Goal: Contribute content: Add original content to the website for others to see

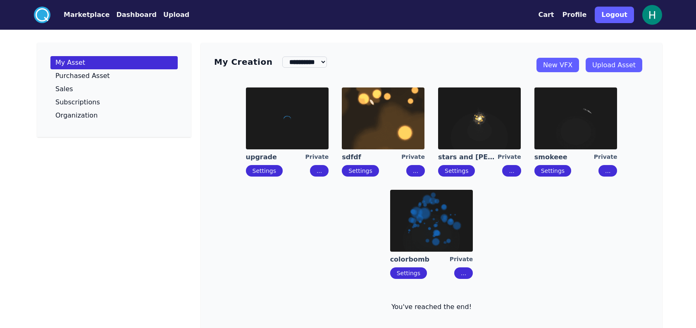
click at [319, 172] on button "..." at bounding box center [319, 171] width 19 height 12
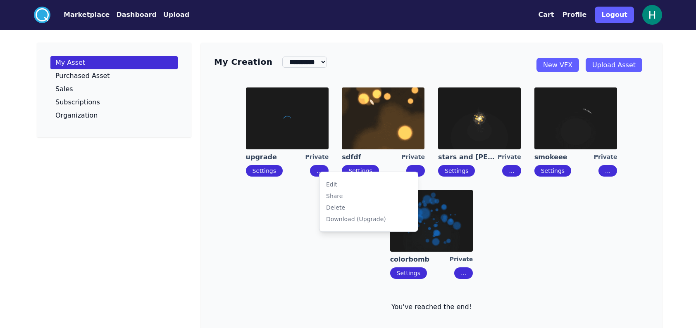
click at [331, 205] on div "Delete" at bounding box center [335, 208] width 19 height 8
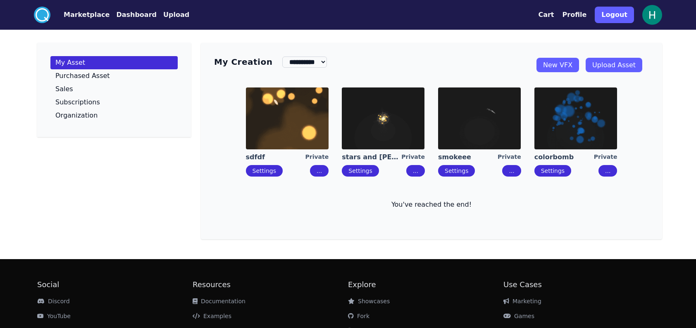
click at [317, 177] on button "..." at bounding box center [319, 171] width 19 height 12
click at [412, 81] on div "**********" at bounding box center [431, 141] width 461 height 197
click at [633, 67] on link "Upload Asset" at bounding box center [613, 65] width 57 height 14
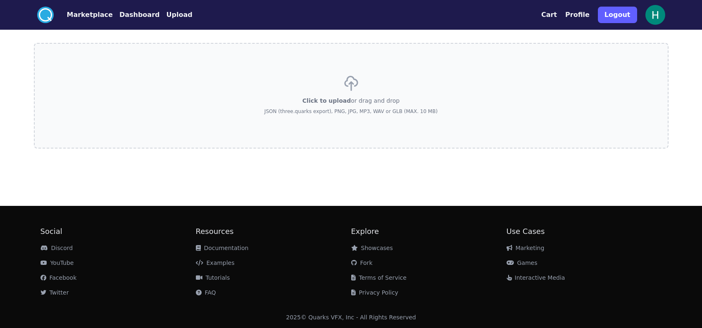
click at [392, 86] on div "Click to upload or drag and drop JSON (three.quarks export), PNG, JPG, MP3, WAV…" at bounding box center [350, 96] width 173 height 58
click at [0, 0] on input "Click to upload or drag and drop JSON (three.quarks export), PNG, JPG, MP3, WAV…" at bounding box center [0, 0] width 0 height 0
click at [293, 83] on div "Click to upload or drag and drop JSON (three.quarks export), PNG, JPG, MP3, WAV…" at bounding box center [350, 96] width 173 height 58
click at [0, 0] on input "Click to upload or drag and drop JSON (three.quarks export), PNG, JPG, MP3, WAV…" at bounding box center [0, 0] width 0 height 0
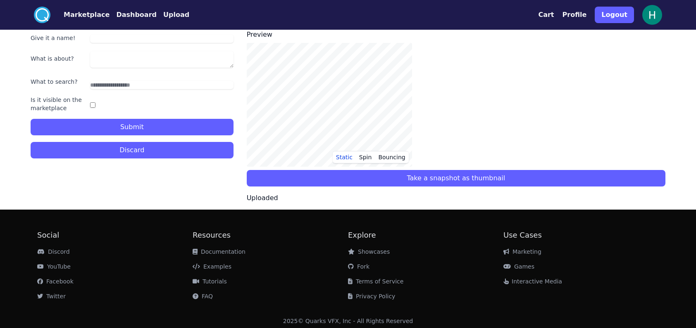
click at [504, 79] on div "Static Spin Bouncing" at bounding box center [456, 105] width 418 height 124
